Goal: Task Accomplishment & Management: Complete application form

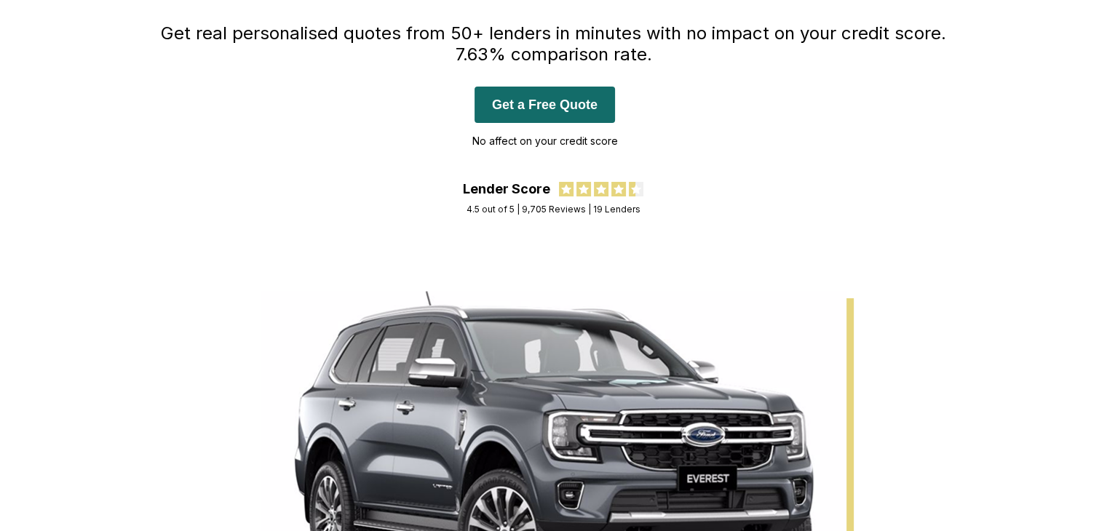
scroll to position [73, 0]
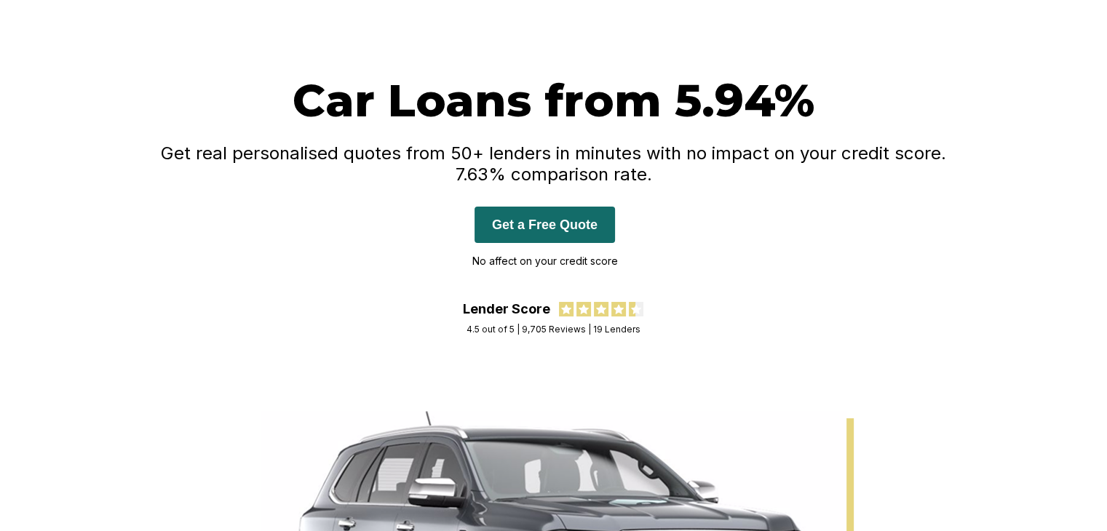
click at [558, 263] on p "No affect on your credit score" at bounding box center [545, 261] width 146 height 22
click at [514, 236] on button "Get a Free Quote" at bounding box center [545, 225] width 141 height 36
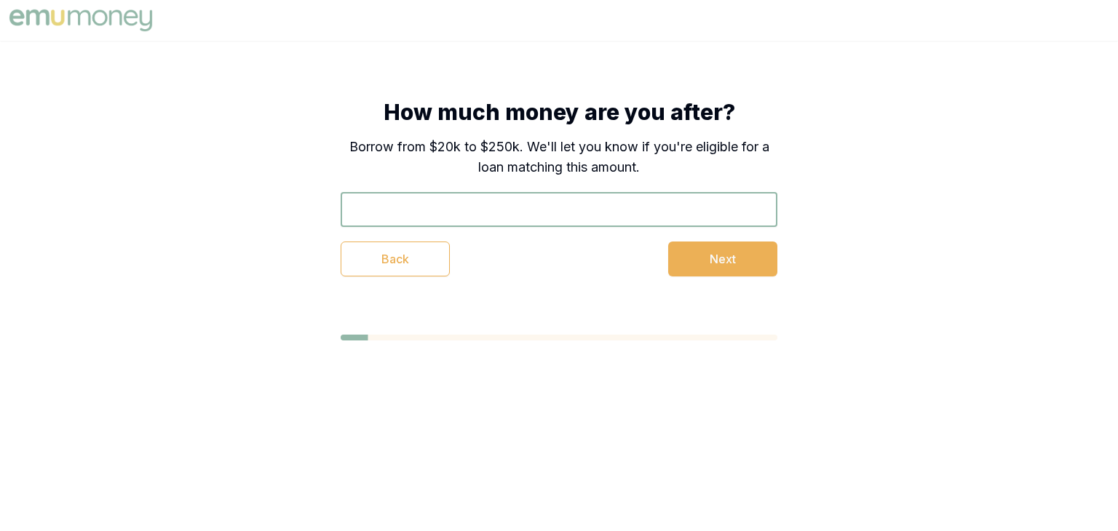
click at [544, 204] on input "text" at bounding box center [559, 209] width 437 height 35
click at [703, 259] on button "Next" at bounding box center [722, 259] width 109 height 35
type input "$20,000"
click at [693, 274] on button "Next" at bounding box center [722, 259] width 109 height 35
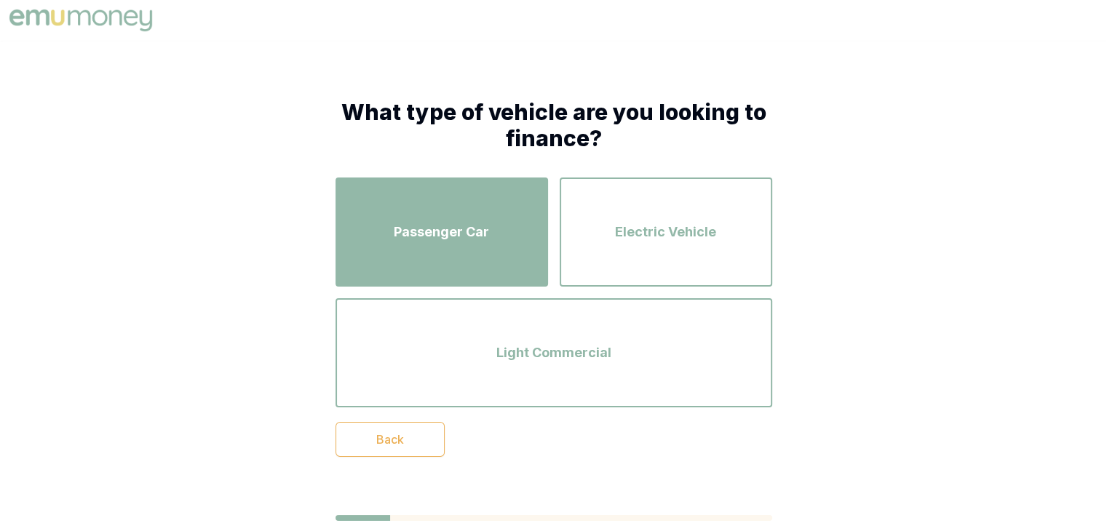
click at [470, 229] on span "Passenger Car" at bounding box center [441, 232] width 95 height 20
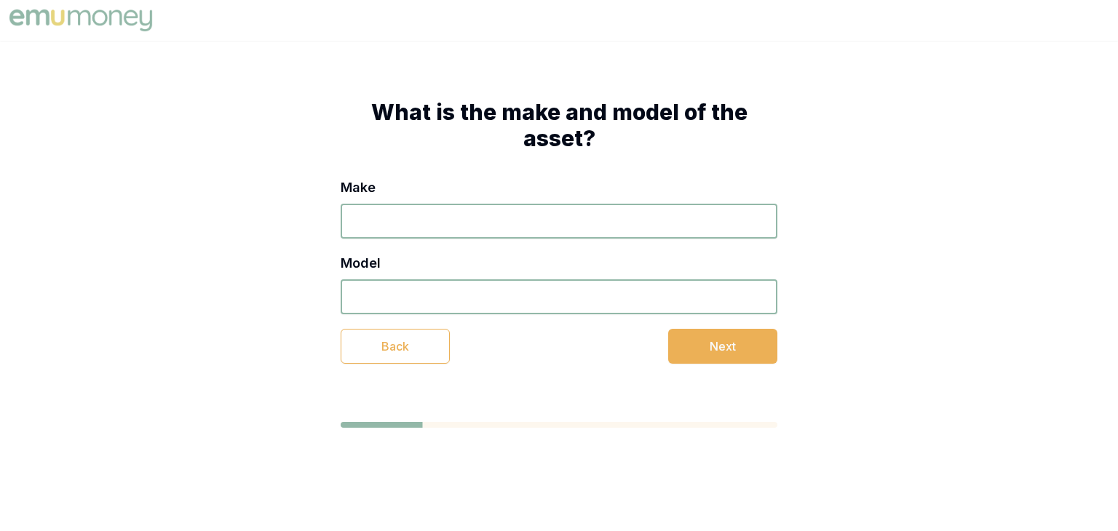
click at [506, 221] on input "Make" at bounding box center [559, 221] width 437 height 35
type input "h"
type input "nisaan"
type input "tilda"
click at [725, 364] on div "What is the make and model of the asset? Make nisaan Model tilda Back Next" at bounding box center [558, 231] width 553 height 381
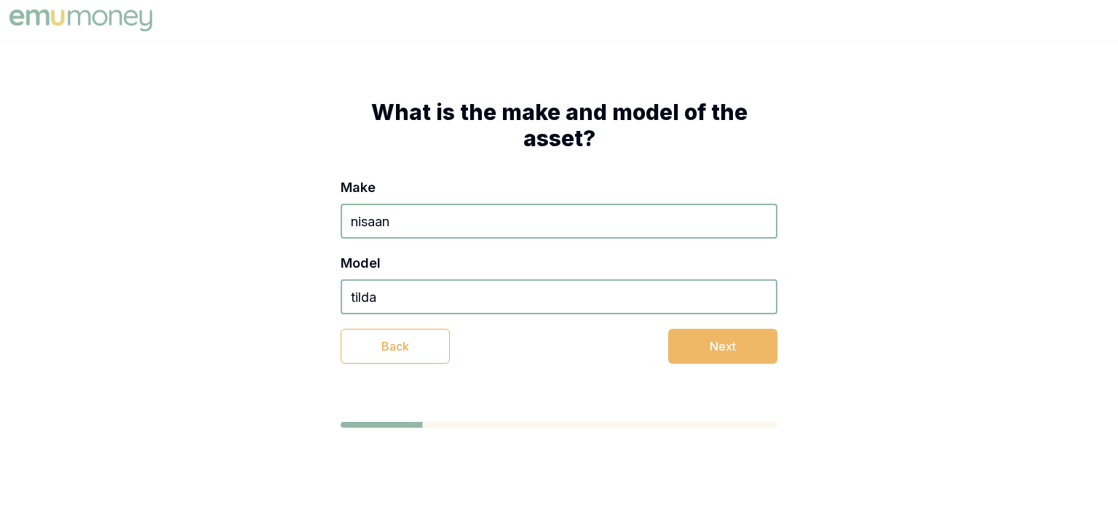
click at [711, 352] on button "Next" at bounding box center [722, 346] width 109 height 35
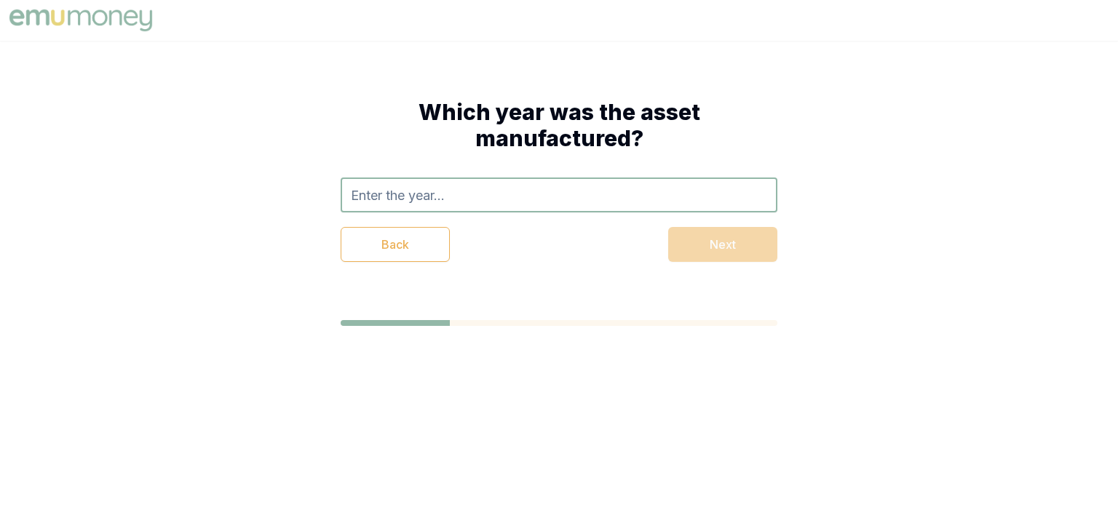
click at [444, 198] on input "text" at bounding box center [559, 195] width 437 height 35
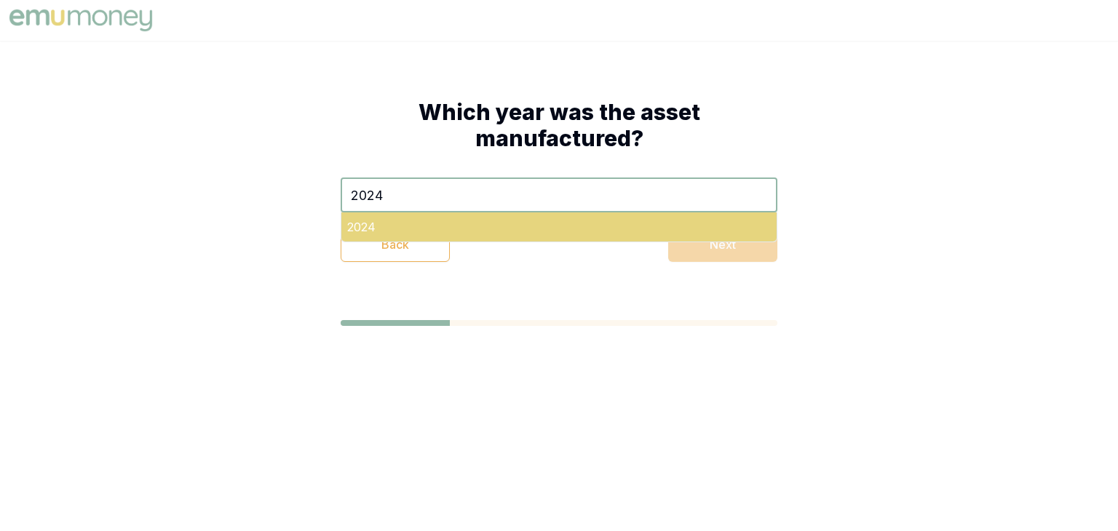
type input "2024"
click at [539, 224] on div "2024" at bounding box center [558, 227] width 435 height 29
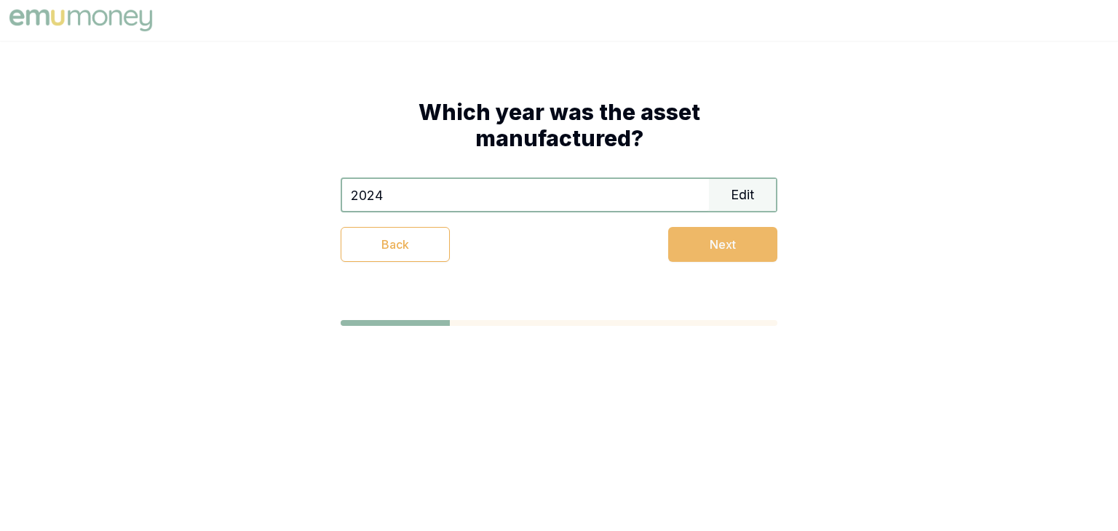
click at [705, 242] on button "Next" at bounding box center [722, 244] width 109 height 35
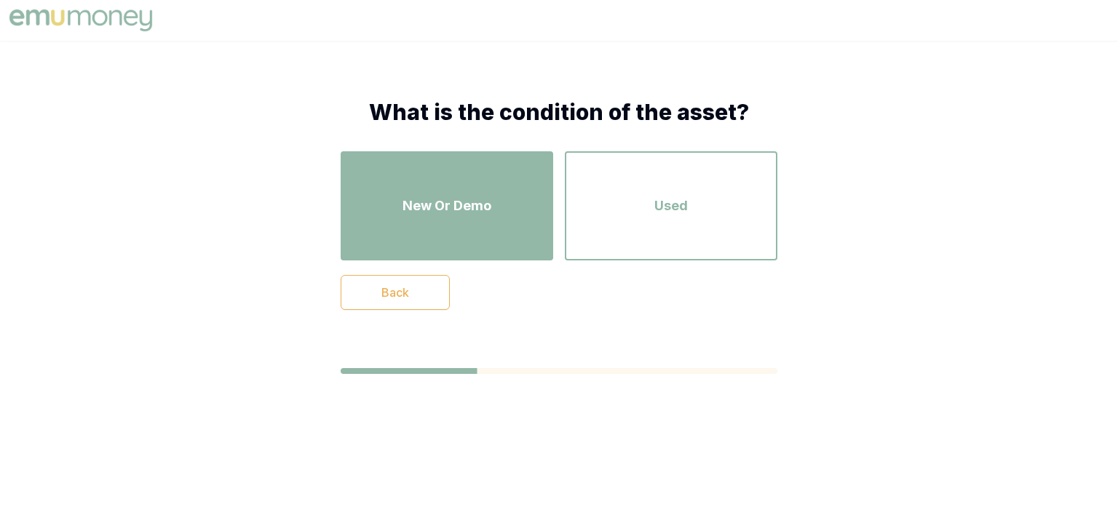
click at [515, 221] on div "New Or Demo" at bounding box center [447, 206] width 186 height 83
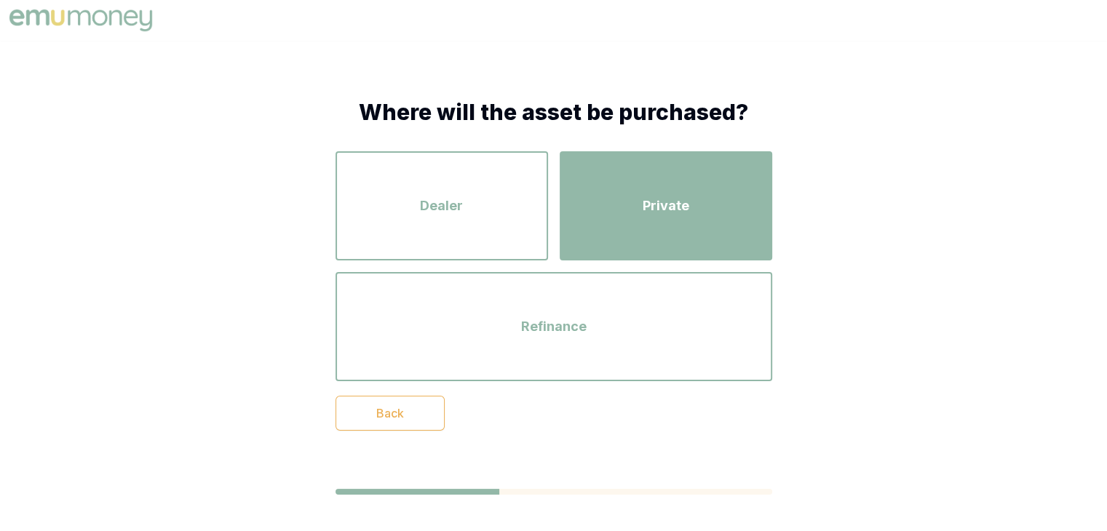
click at [639, 215] on div "Private" at bounding box center [666, 206] width 186 height 83
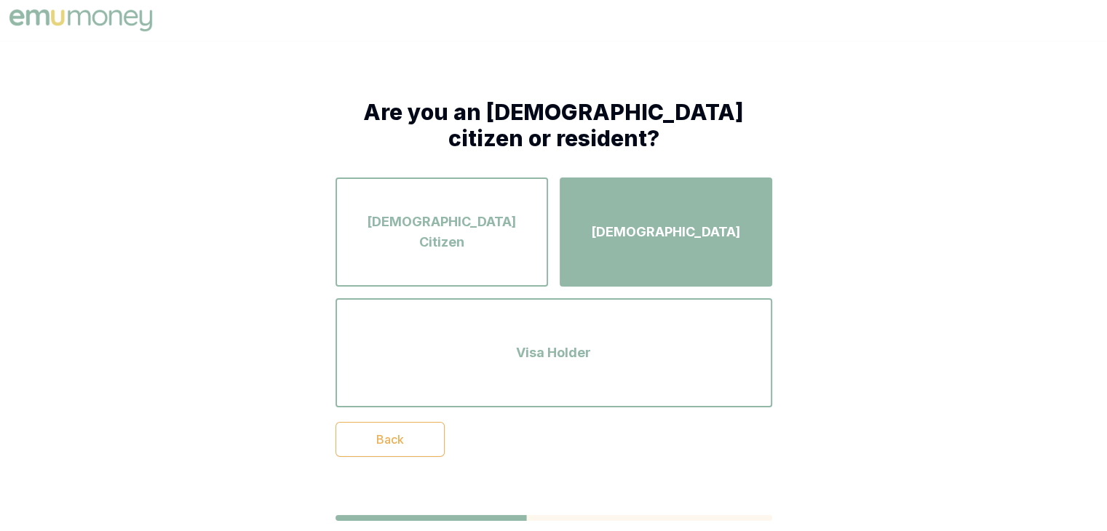
click at [681, 251] on div "[DEMOGRAPHIC_DATA]" at bounding box center [666, 232] width 186 height 83
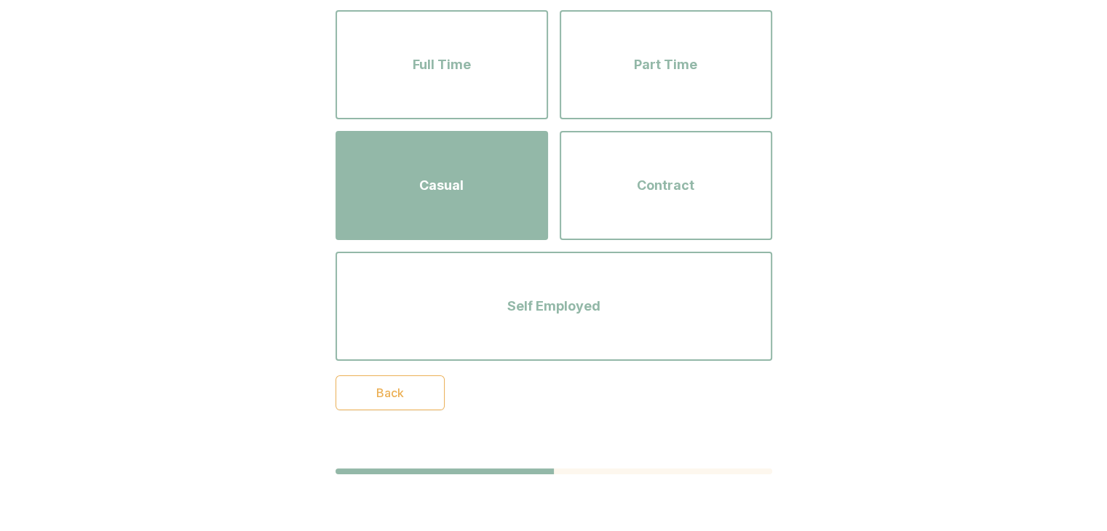
scroll to position [169, 0]
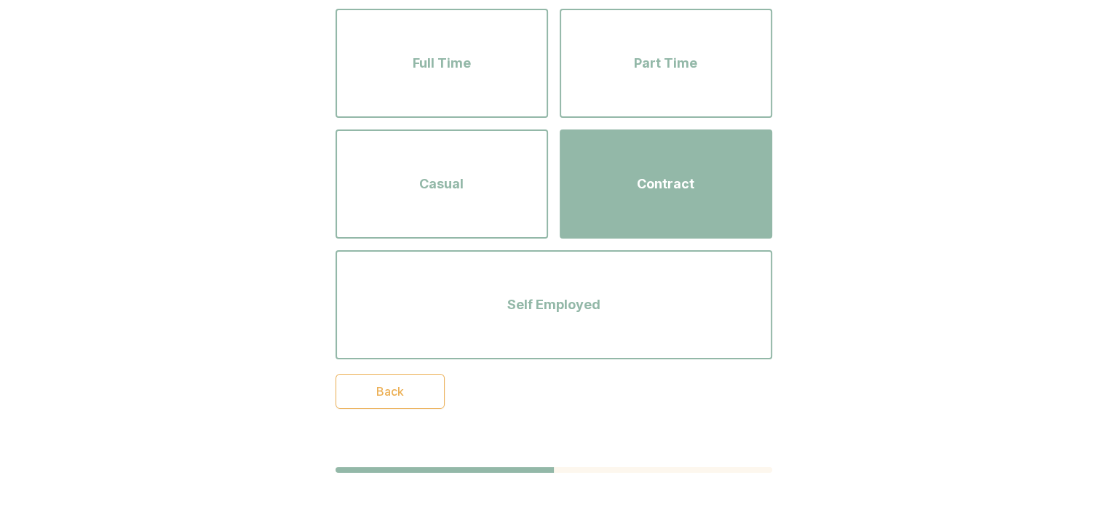
click at [635, 196] on div "Contract" at bounding box center [666, 184] width 186 height 83
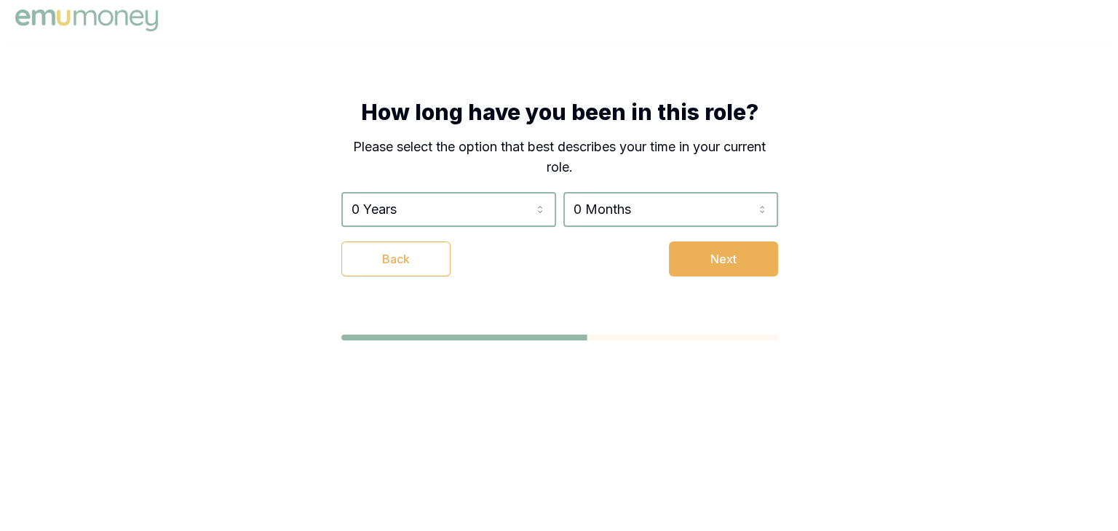
scroll to position [0, 0]
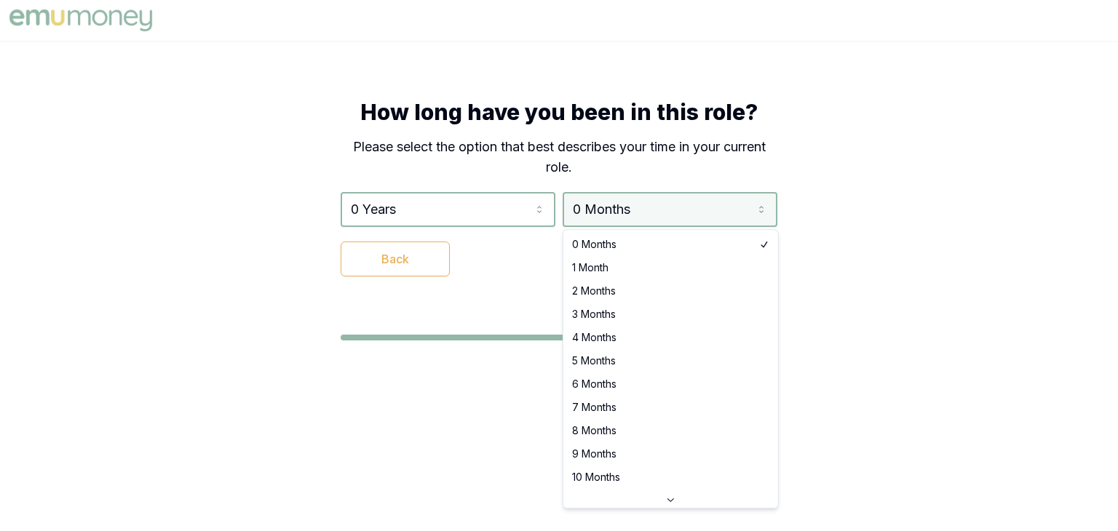
click at [593, 210] on html "How long have you been in this role? Please select the option that best describ…" at bounding box center [559, 265] width 1118 height 531
click at [496, 207] on html "How long have you been in this role? Please select the option that best describ…" at bounding box center [559, 265] width 1118 height 531
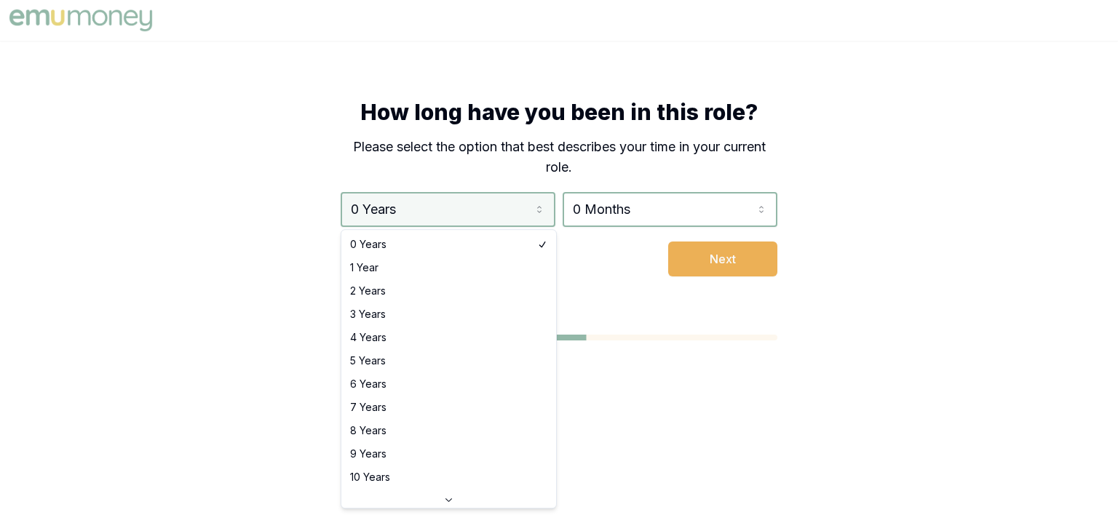
click at [497, 211] on html "How long have you been in this role? Please select the option that best describ…" at bounding box center [559, 265] width 1118 height 531
select select "1"
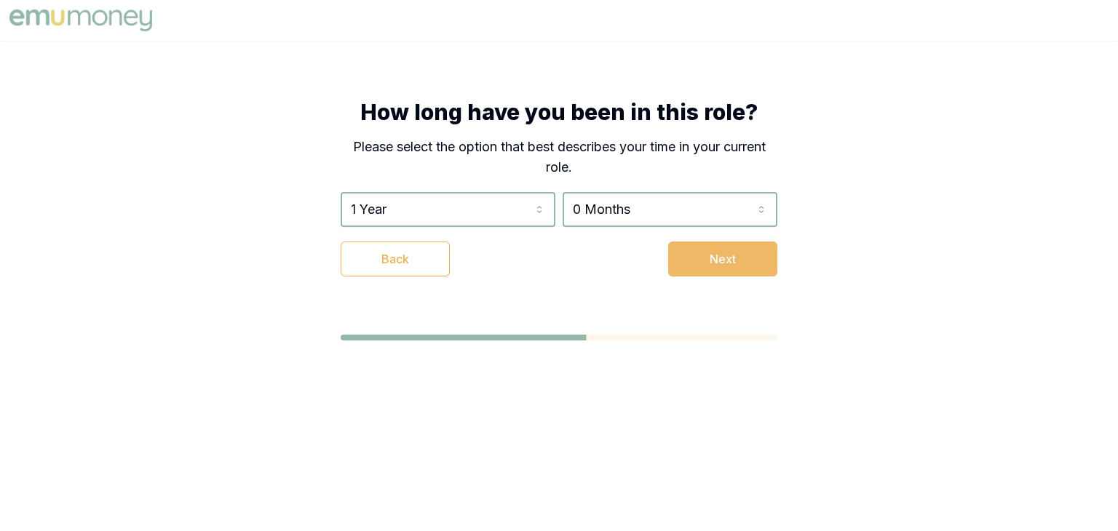
click at [760, 245] on button "Next" at bounding box center [722, 259] width 109 height 35
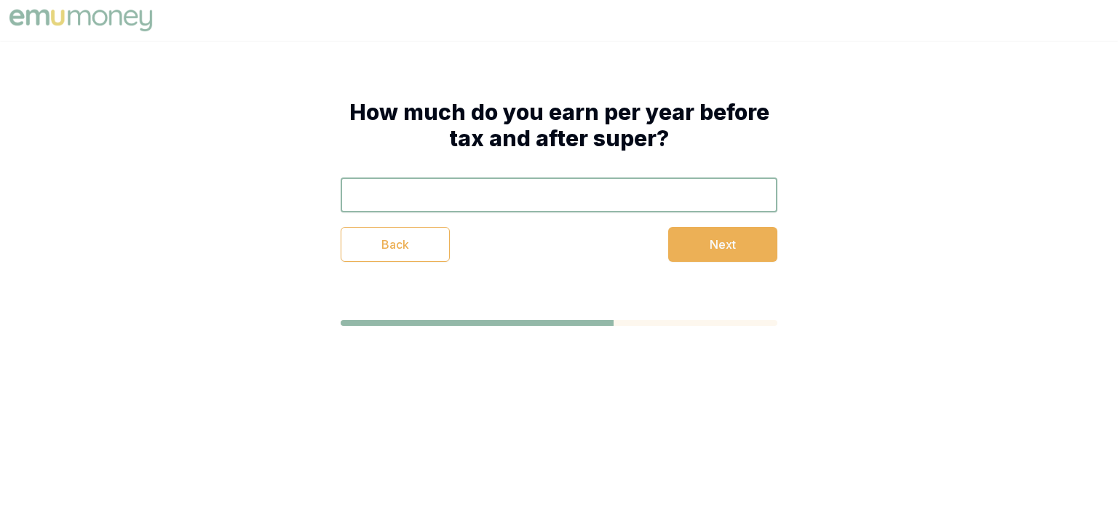
click at [552, 203] on input "text" at bounding box center [559, 195] width 437 height 35
